Goal: Find specific page/section: Find specific page/section

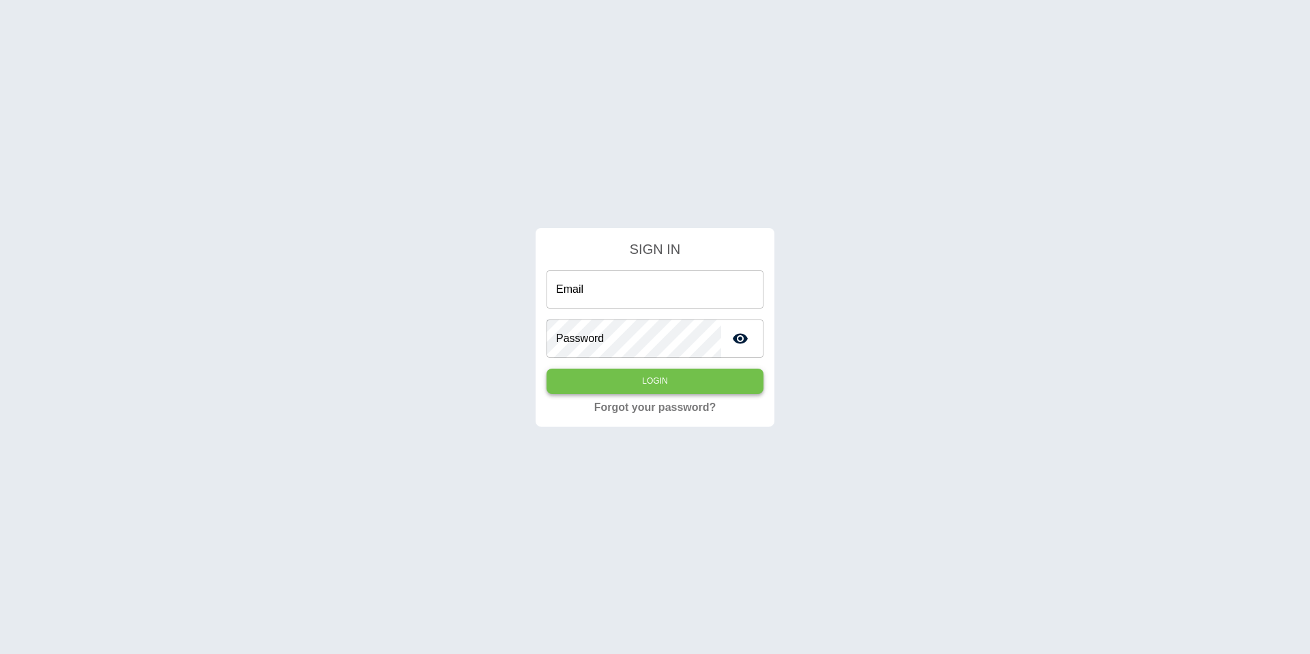
type input "**********"
click at [699, 388] on button "Login" at bounding box center [655, 380] width 217 height 25
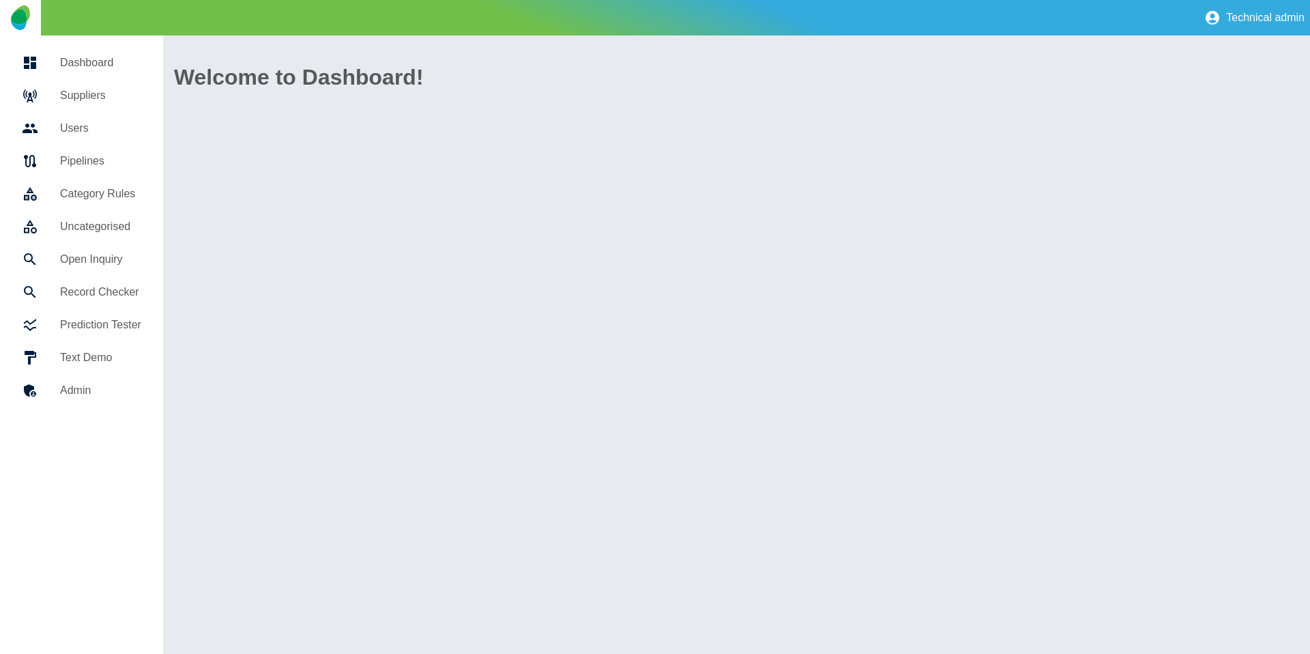
click at [47, 99] on div at bounding box center [41, 95] width 38 height 16
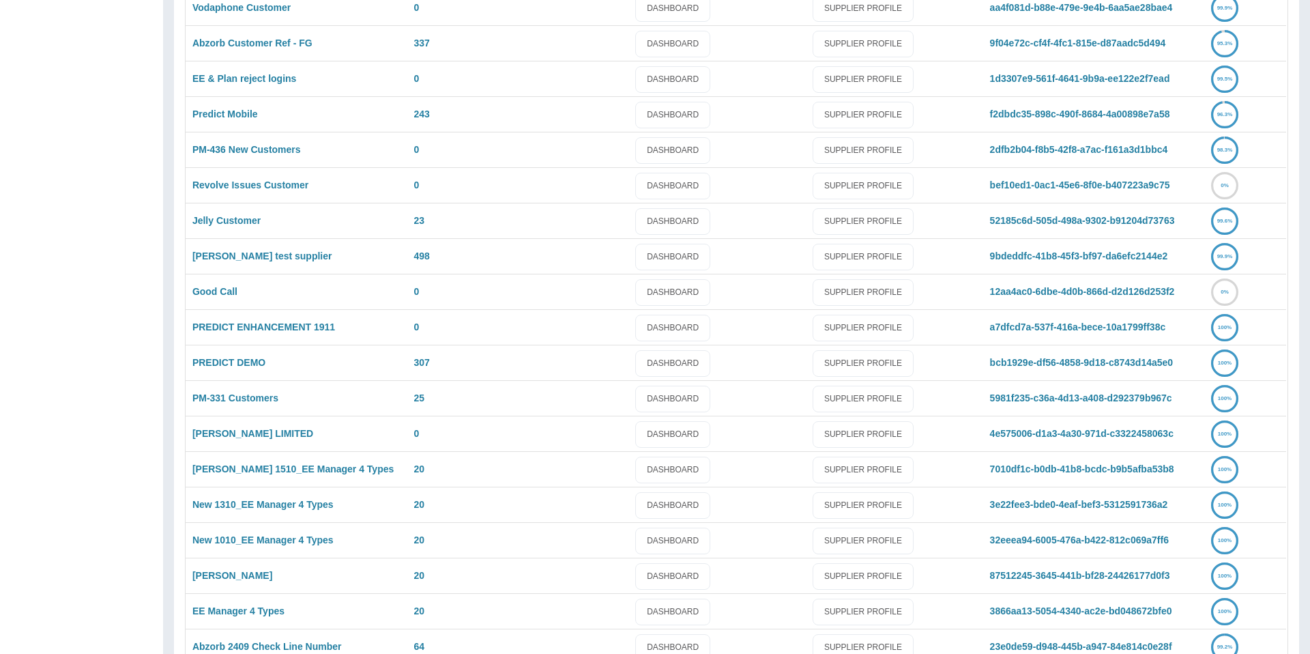
scroll to position [817, 0]
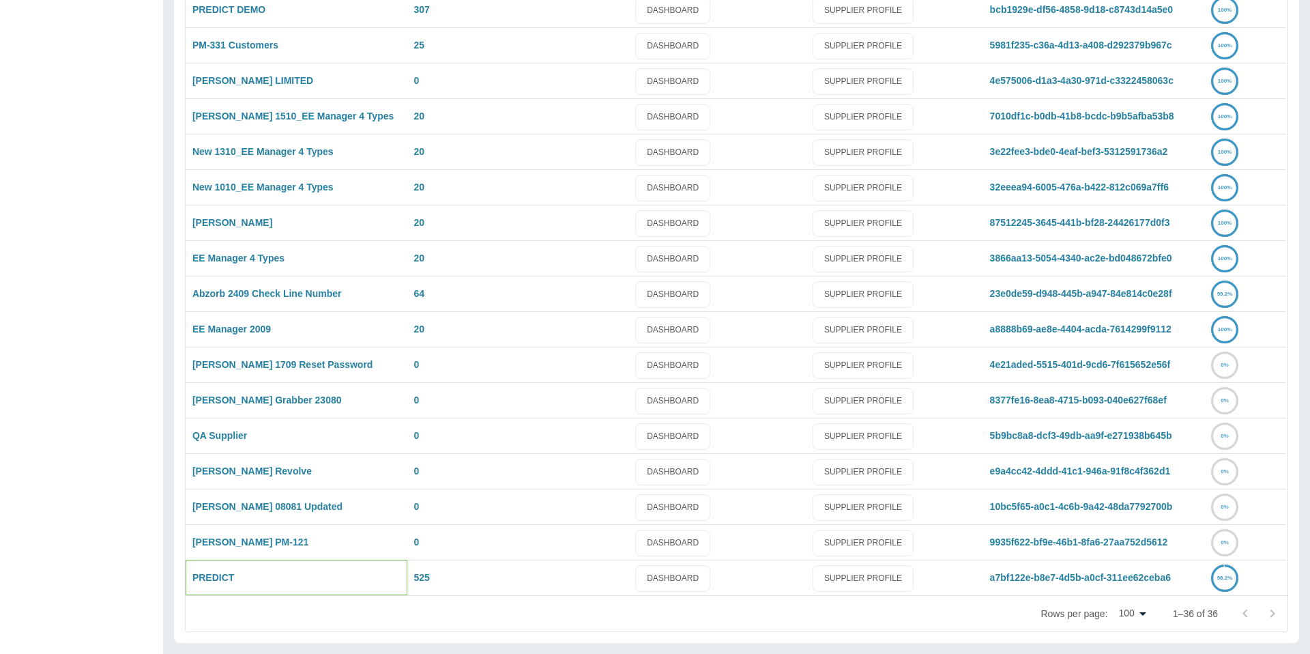
click at [212, 570] on div "PREDICT" at bounding box center [297, 576] width 222 height 35
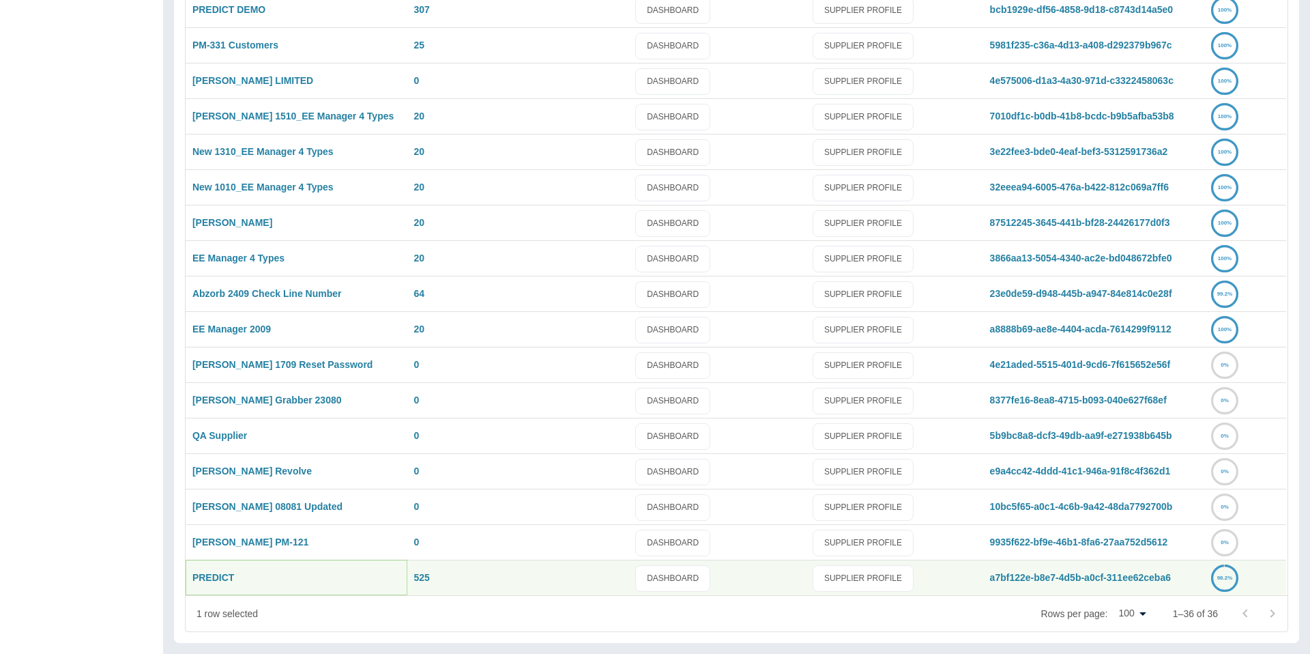
click at [209, 573] on link "PREDICT" at bounding box center [213, 577] width 42 height 11
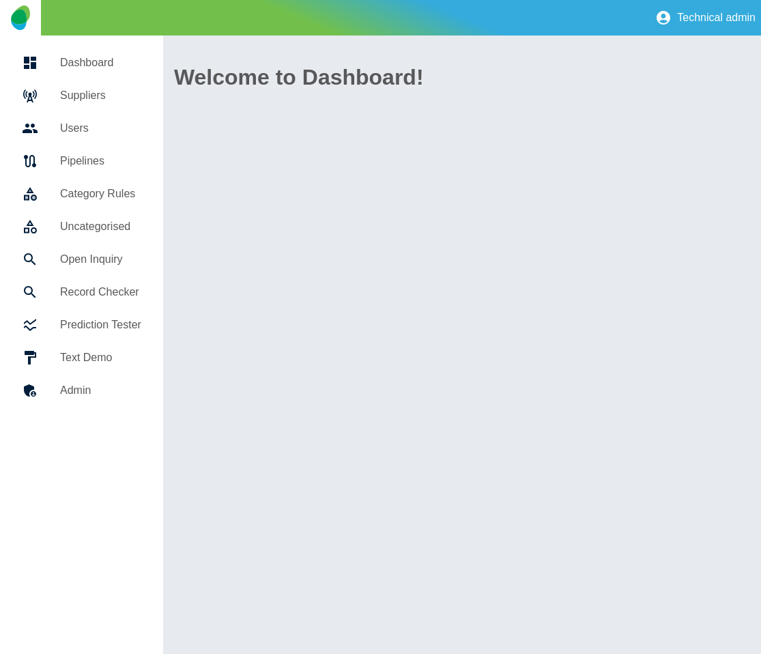
click at [280, 169] on div "Welcome to Dashboard!" at bounding box center [462, 344] width 598 height 618
click at [90, 164] on h5 "Pipelines" at bounding box center [100, 161] width 81 height 16
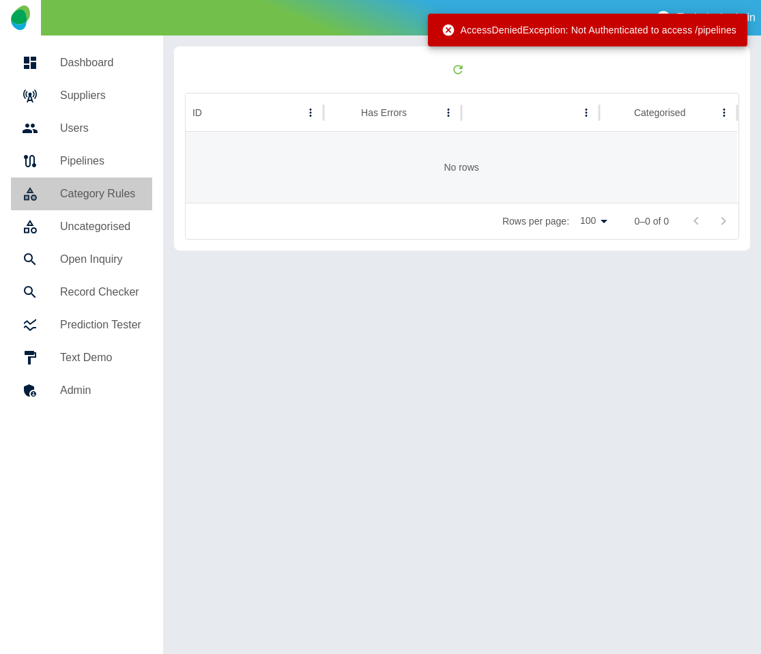
click at [100, 187] on h5 "Category Rules" at bounding box center [100, 194] width 81 height 16
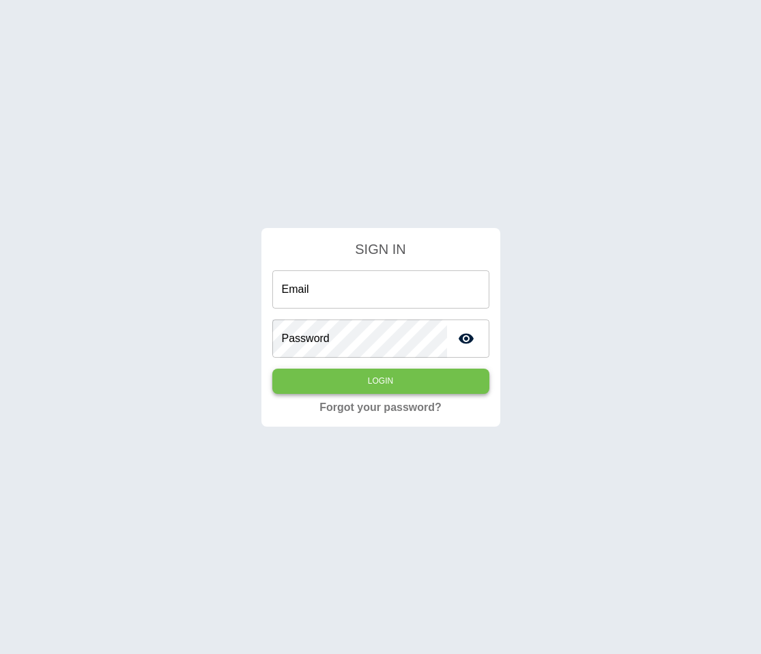
type input "**********"
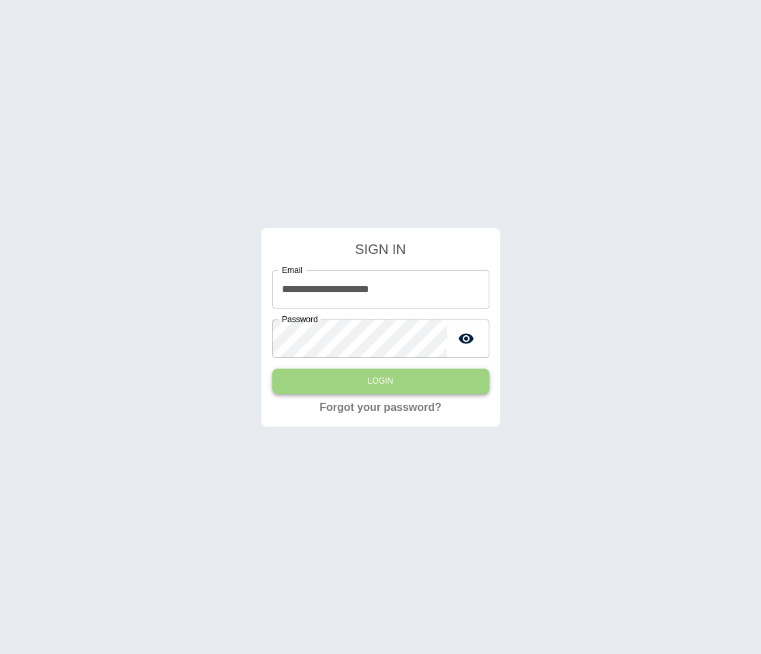
click at [419, 388] on button "Login" at bounding box center [380, 380] width 217 height 25
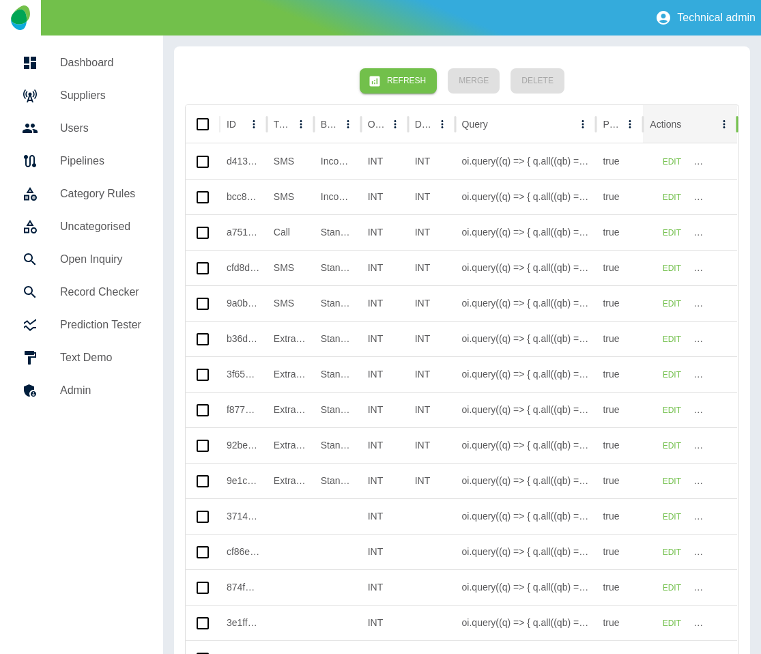
click at [89, 94] on h5 "Suppliers" at bounding box center [100, 95] width 81 height 16
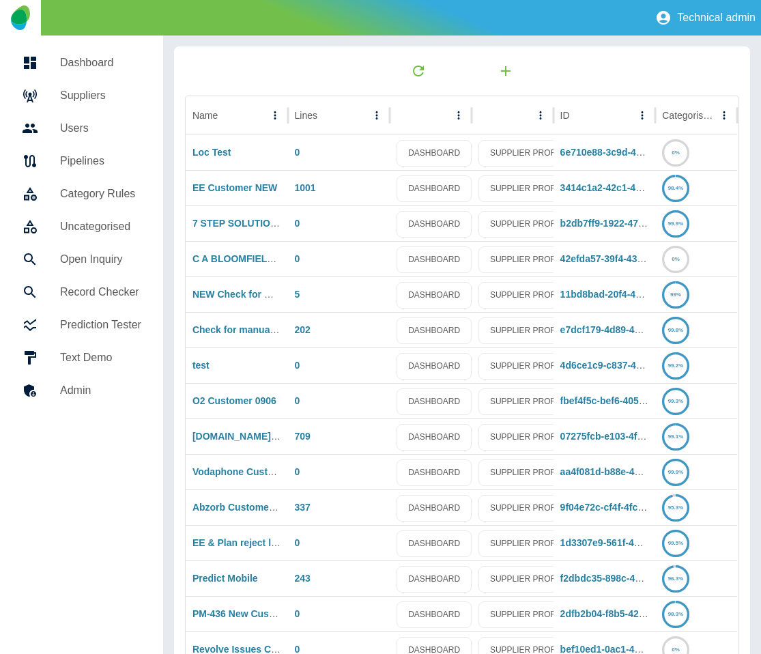
click at [227, 72] on div at bounding box center [462, 70] width 554 height 27
click at [113, 121] on h5 "Users" at bounding box center [100, 128] width 81 height 16
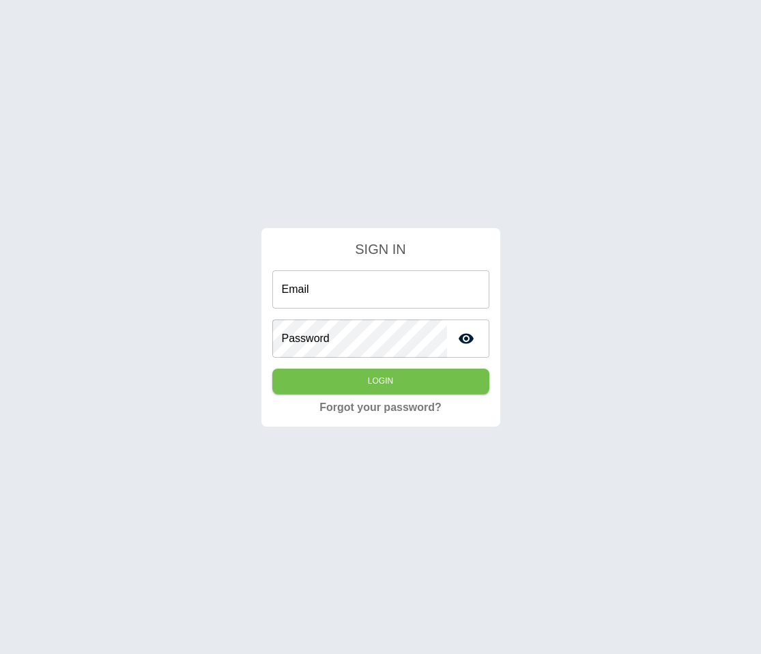
type input "**********"
click at [347, 379] on button "Login" at bounding box center [380, 380] width 217 height 25
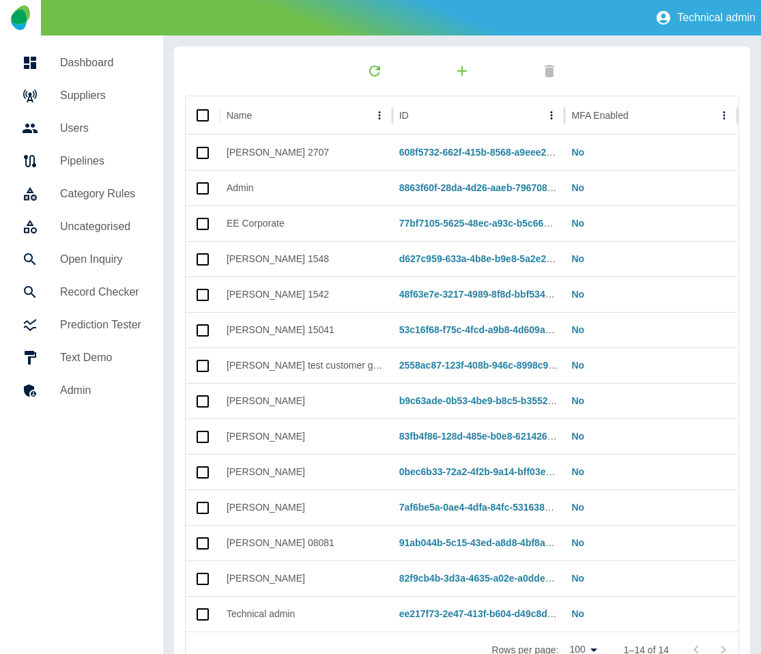
scroll to position [36, 0]
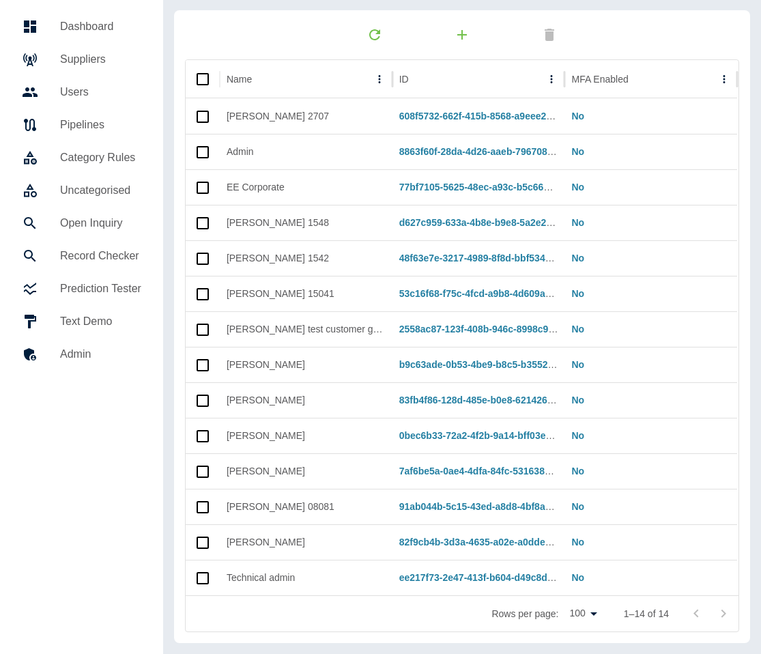
click at [99, 63] on h5 "Suppliers" at bounding box center [100, 59] width 81 height 16
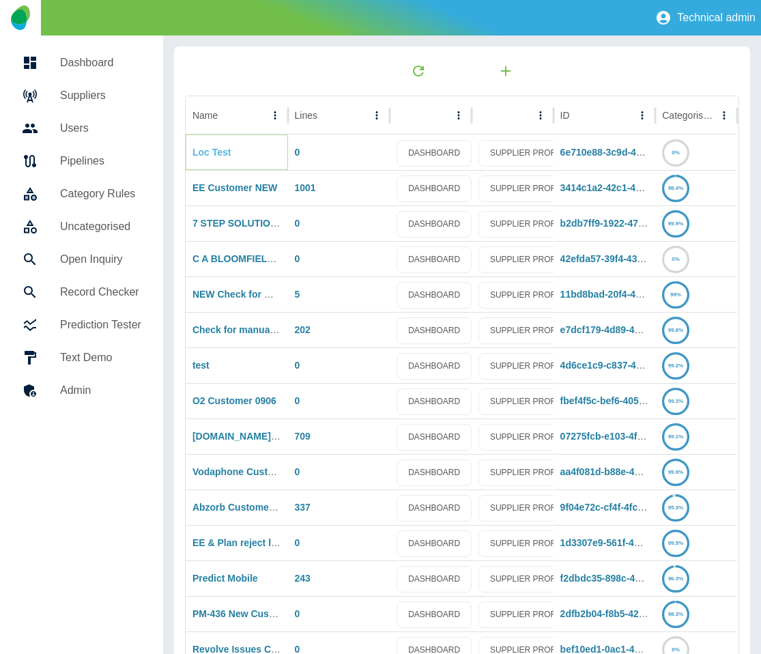
click at [215, 155] on link "Loc Test" at bounding box center [211, 152] width 39 height 11
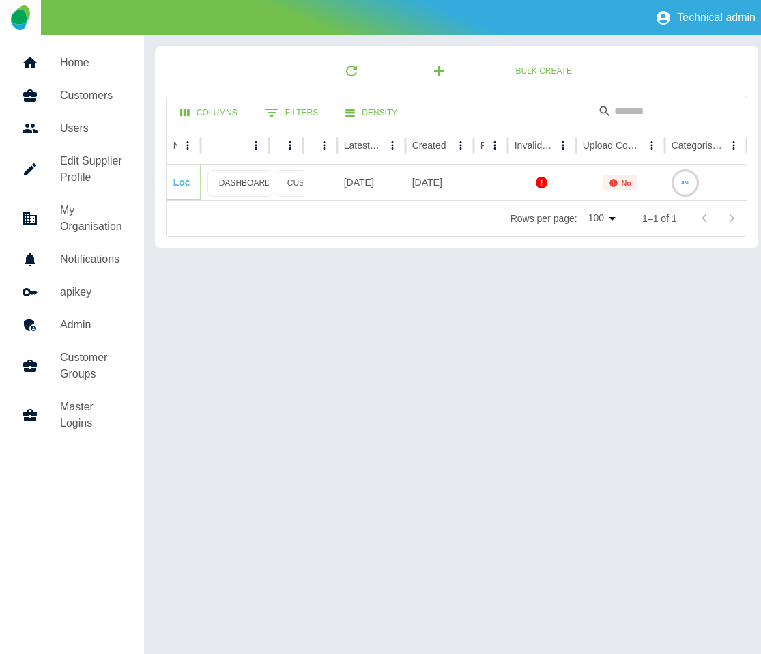
click at [183, 181] on link "Loc" at bounding box center [181, 182] width 17 height 11
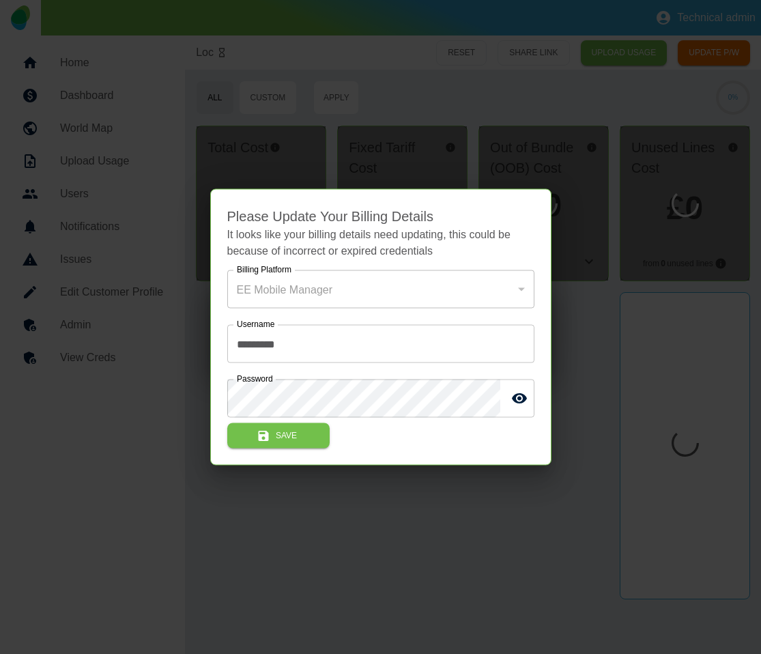
click at [667, 259] on div at bounding box center [380, 327] width 761 height 654
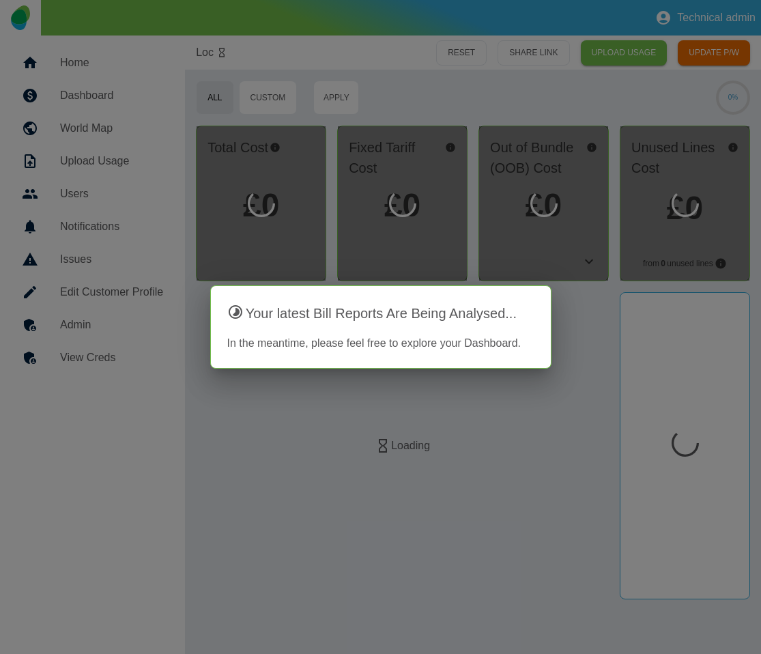
drag, startPoint x: 53, startPoint y: 96, endPoint x: 58, endPoint y: 54, distance: 42.7
click at [53, 96] on div at bounding box center [380, 327] width 761 height 654
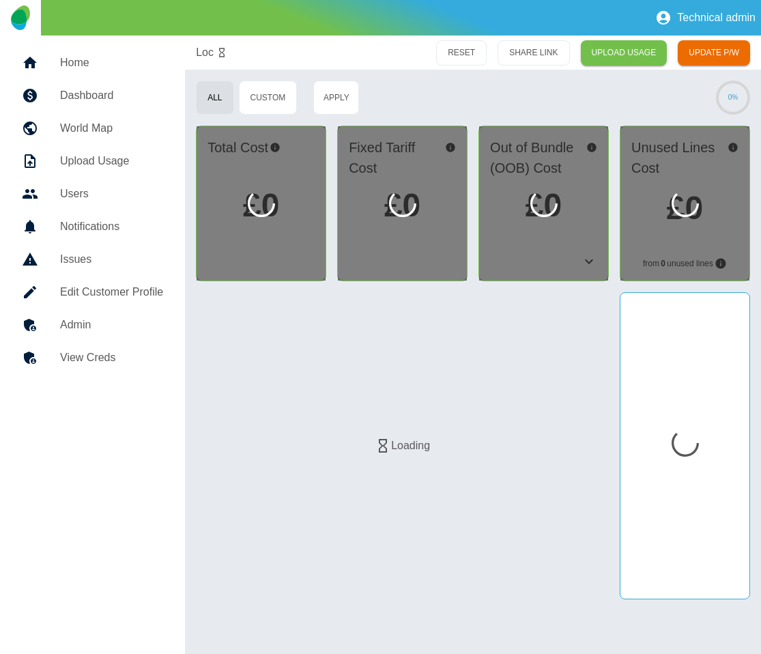
click at [59, 53] on link "Home" at bounding box center [92, 62] width 163 height 33
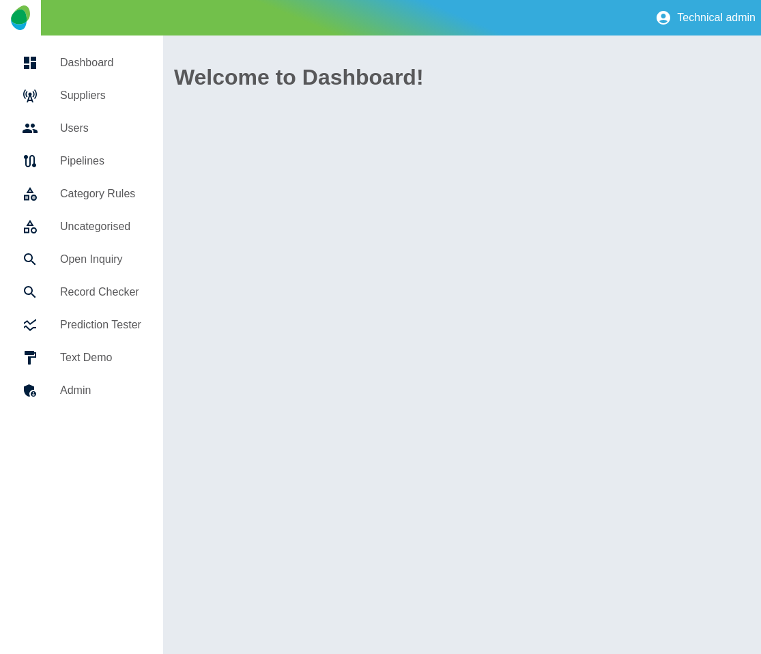
drag, startPoint x: 78, startPoint y: 100, endPoint x: 162, endPoint y: 344, distance: 258.5
click at [78, 100] on h5 "Suppliers" at bounding box center [100, 95] width 81 height 16
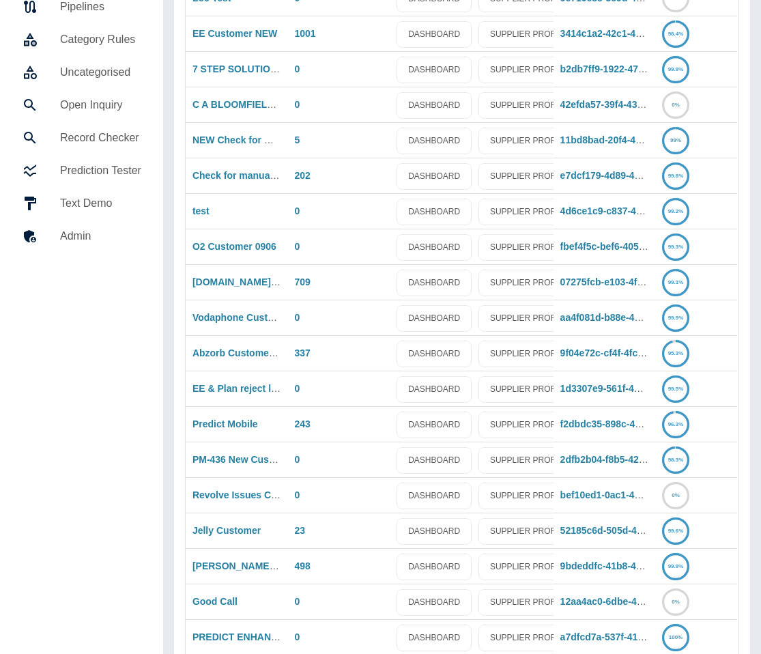
scroll to position [817, 0]
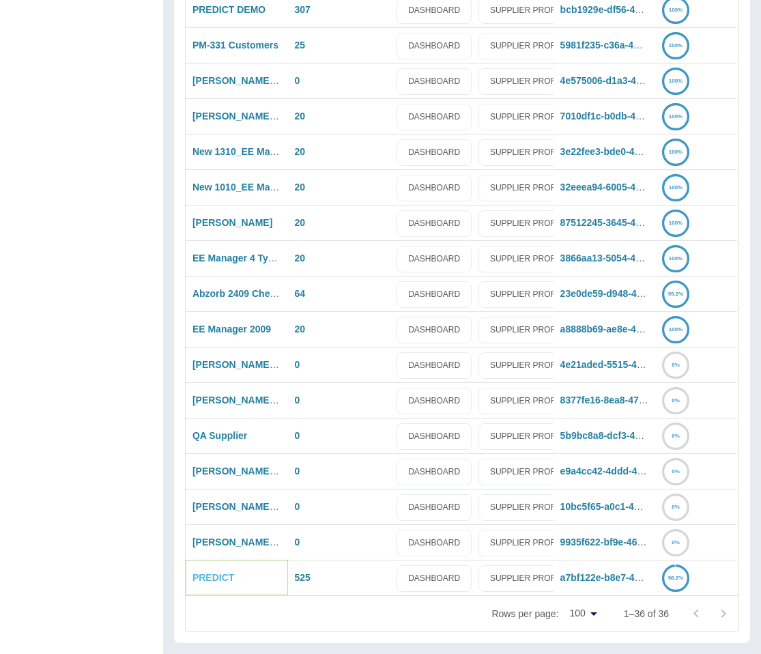
click at [214, 578] on link "PREDICT" at bounding box center [213, 577] width 42 height 11
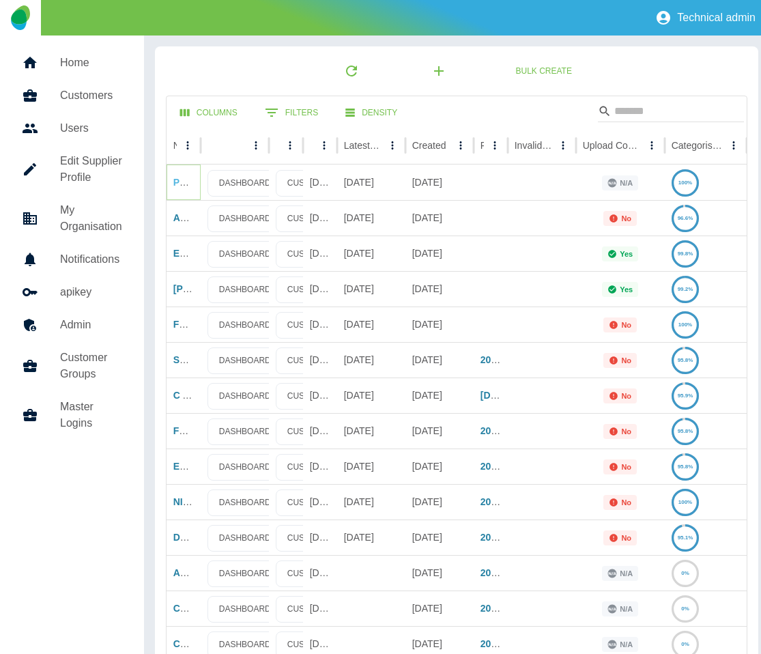
click at [182, 181] on link "PM-737" at bounding box center [189, 182] width 33 height 11
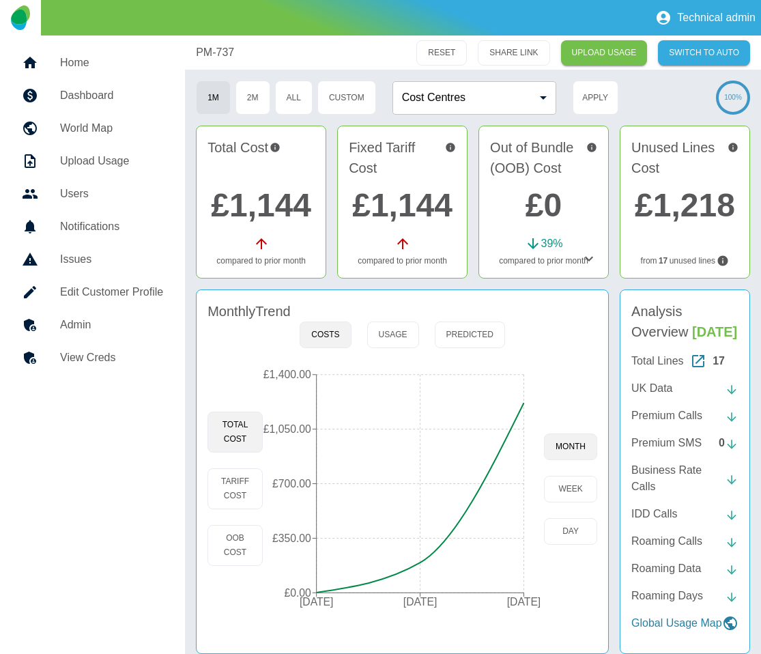
click at [383, 310] on div "Monthly Trend" at bounding box center [402, 311] width 390 height 20
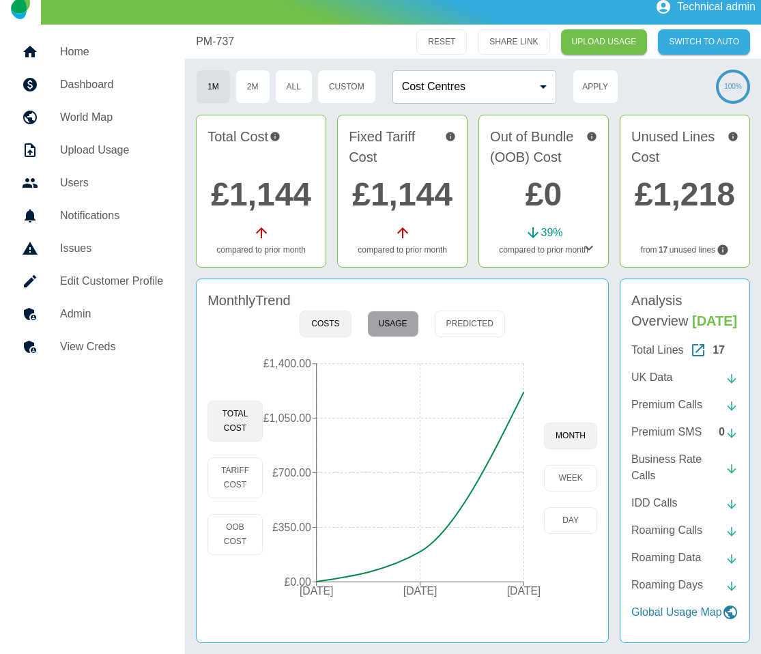
click at [392, 310] on button "Usage" at bounding box center [393, 323] width 52 height 27
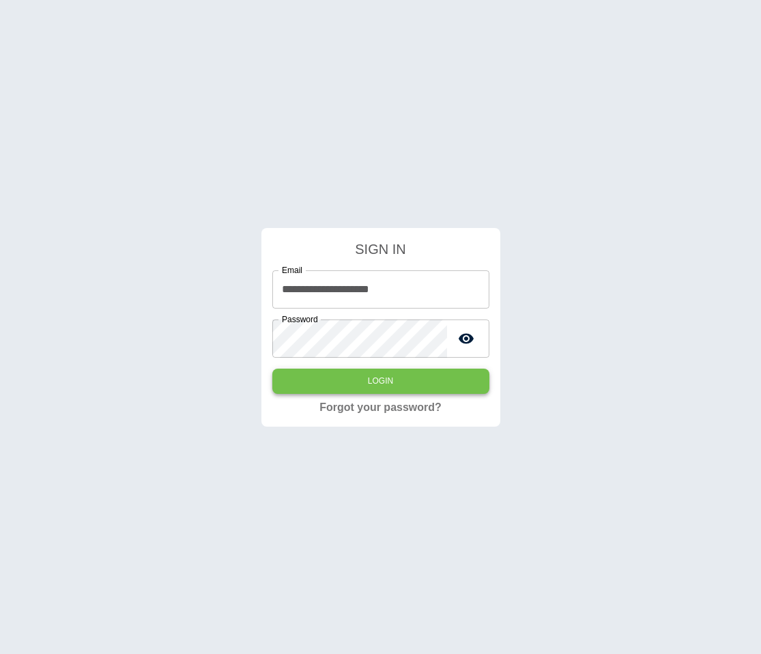
click at [405, 377] on button "Login" at bounding box center [380, 380] width 217 height 25
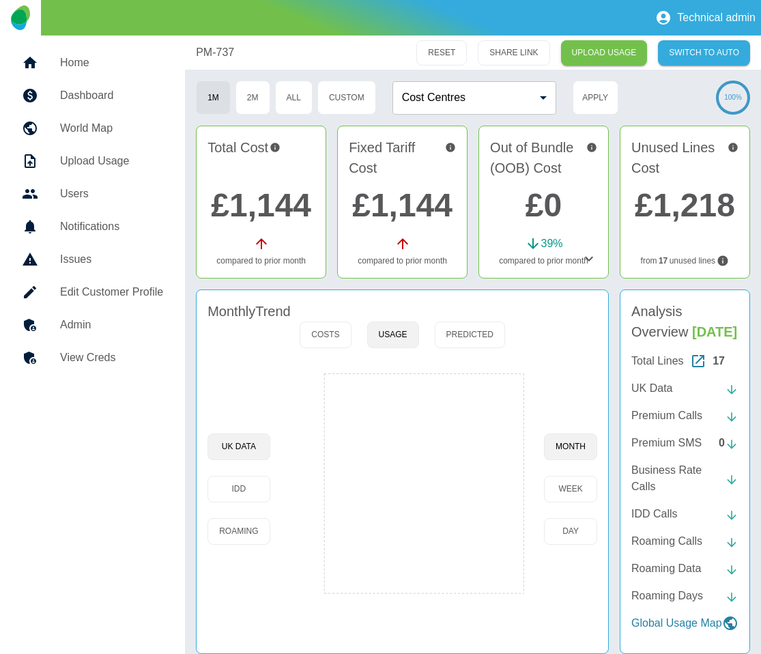
scroll to position [31, 0]
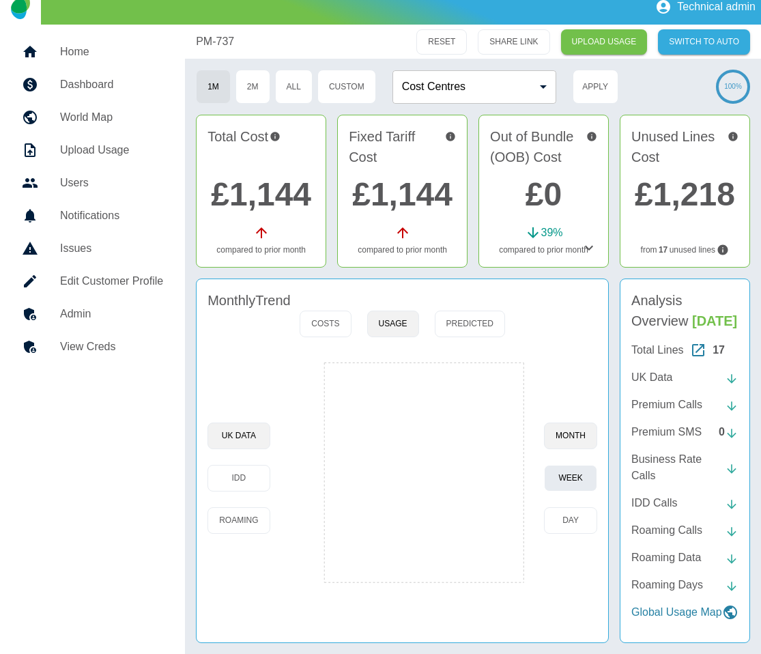
click at [560, 465] on button "week" at bounding box center [570, 478] width 53 height 27
click at [564, 507] on button "day" at bounding box center [570, 520] width 53 height 27
click at [245, 465] on button "IDD" at bounding box center [238, 478] width 62 height 27
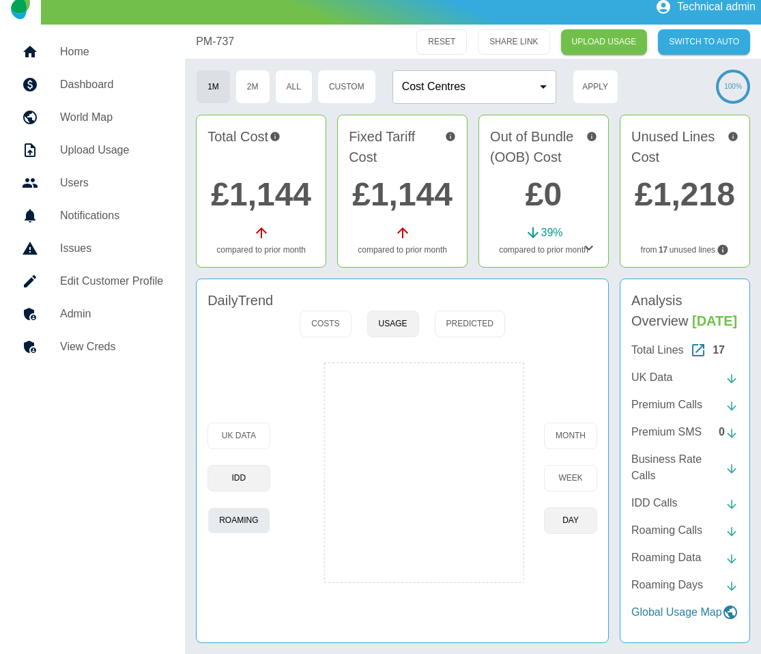
click at [229, 507] on button "Roaming" at bounding box center [238, 520] width 62 height 27
click at [234, 422] on button "UK Data" at bounding box center [238, 435] width 62 height 27
